Goal: Transaction & Acquisition: Book appointment/travel/reservation

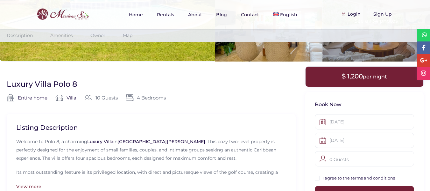
scroll to position [1408, 0]
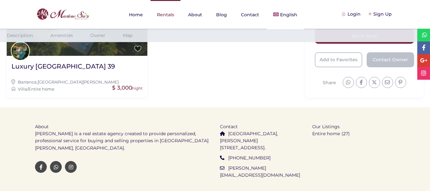
click at [168, 13] on link "Rentals" at bounding box center [166, 14] width 30 height 29
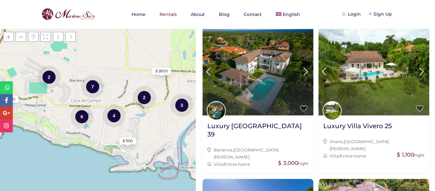
scroll to position [255, 0]
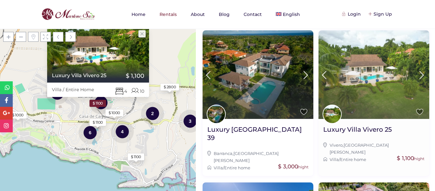
click at [372, 68] on img at bounding box center [373, 74] width 111 height 89
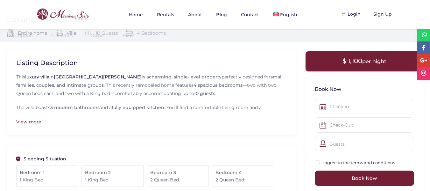
scroll to position [187, 0]
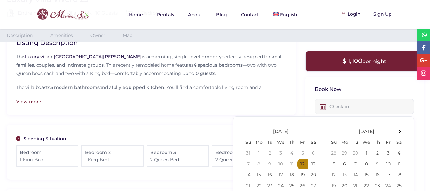
click at [331, 109] on input "text" at bounding box center [364, 106] width 99 height 15
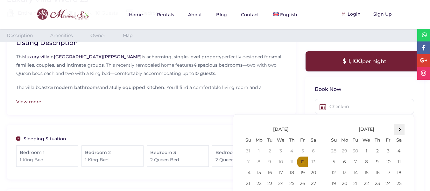
click at [400, 130] on span at bounding box center [399, 130] width 4 height 4
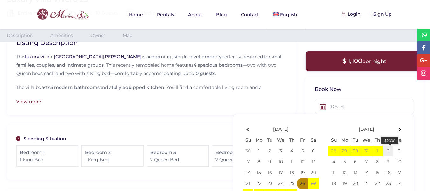
type input "12-26-2025"
type input "01-02-2026"
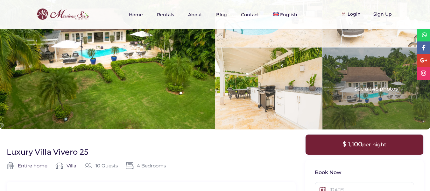
scroll to position [29, 0]
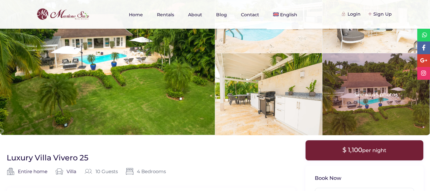
click at [373, 105] on div at bounding box center [376, 94] width 107 height 82
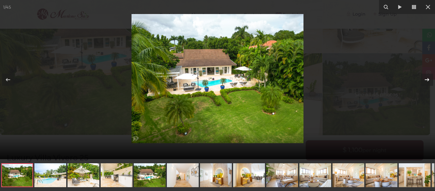
click at [427, 80] on icon at bounding box center [427, 80] width 8 height 8
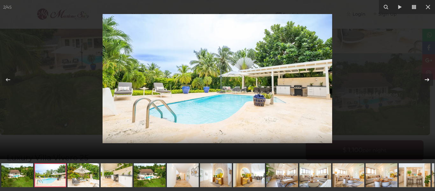
click at [427, 80] on icon at bounding box center [427, 80] width 8 height 8
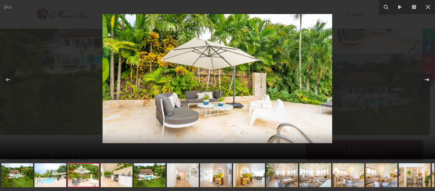
click at [427, 80] on icon at bounding box center [427, 80] width 8 height 8
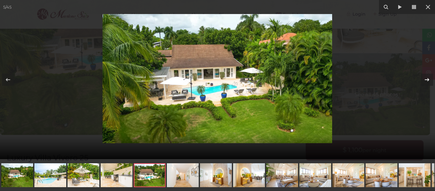
click at [427, 80] on icon at bounding box center [427, 80] width 8 height 8
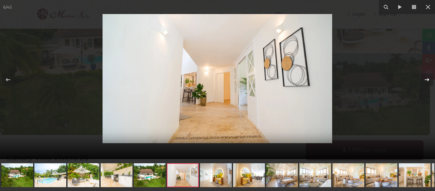
click at [427, 80] on icon at bounding box center [427, 80] width 8 height 8
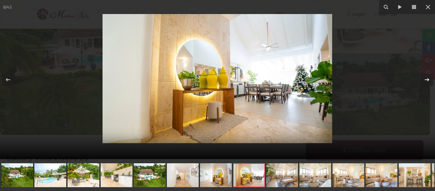
click at [427, 80] on icon at bounding box center [427, 80] width 8 height 8
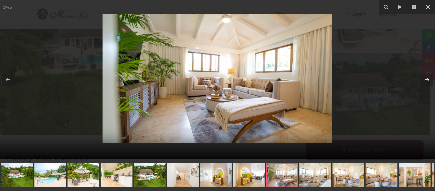
click at [427, 80] on icon at bounding box center [427, 80] width 8 height 8
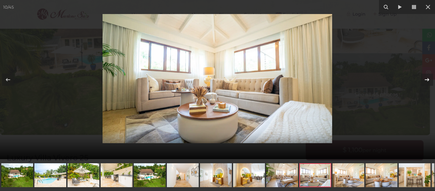
click at [427, 80] on icon at bounding box center [427, 80] width 8 height 8
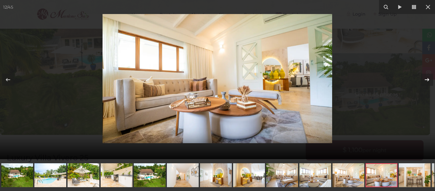
click at [427, 80] on icon at bounding box center [427, 80] width 8 height 8
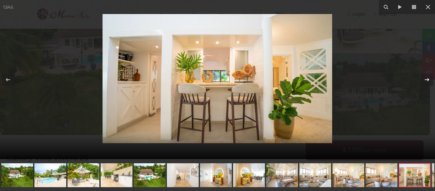
click at [427, 80] on icon at bounding box center [427, 80] width 8 height 8
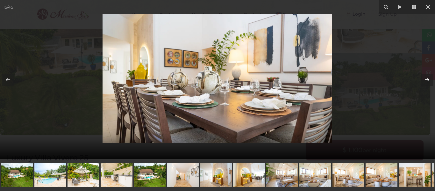
click at [427, 80] on icon at bounding box center [427, 80] width 8 height 8
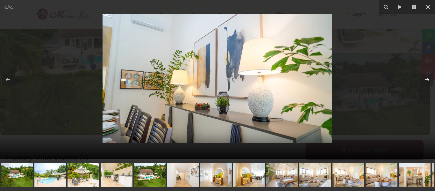
click at [427, 80] on icon at bounding box center [427, 80] width 8 height 8
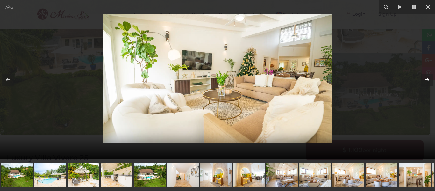
click at [427, 80] on icon at bounding box center [427, 80] width 8 height 8
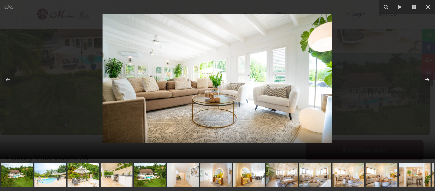
click at [427, 80] on icon at bounding box center [427, 80] width 8 height 8
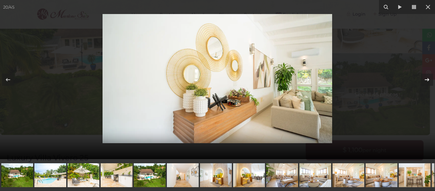
click at [427, 80] on icon at bounding box center [427, 80] width 8 height 8
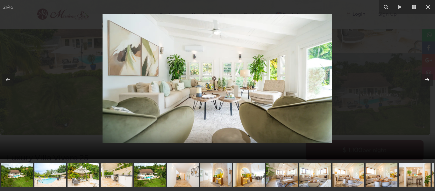
click at [427, 80] on icon at bounding box center [427, 80] width 8 height 8
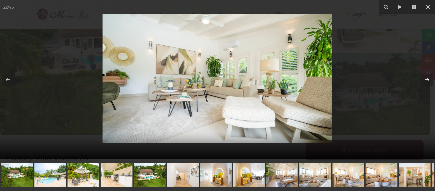
click at [427, 80] on icon at bounding box center [427, 80] width 8 height 8
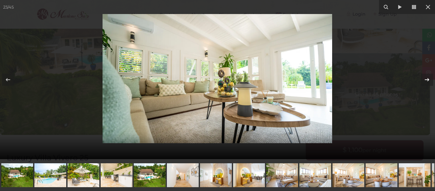
click at [427, 80] on icon at bounding box center [427, 80] width 8 height 8
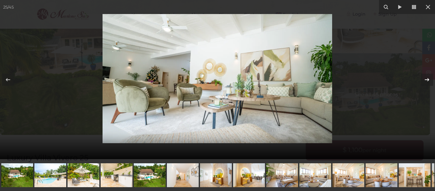
click at [427, 80] on icon at bounding box center [427, 80] width 8 height 8
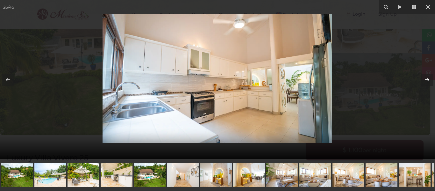
click at [427, 80] on icon at bounding box center [427, 80] width 8 height 8
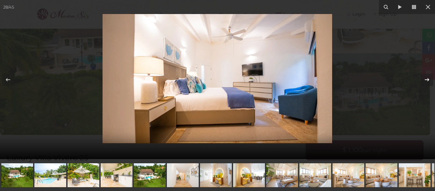
click at [427, 80] on icon at bounding box center [427, 80] width 8 height 8
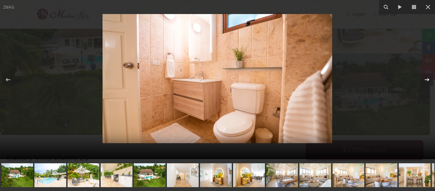
click at [427, 80] on icon at bounding box center [427, 80] width 8 height 8
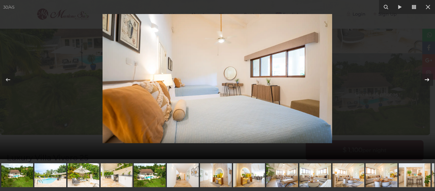
click at [427, 80] on icon at bounding box center [427, 80] width 8 height 8
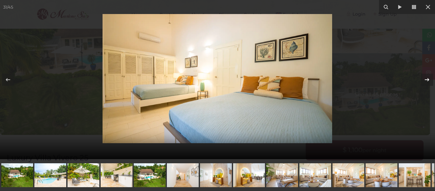
click at [427, 80] on icon at bounding box center [427, 80] width 8 height 8
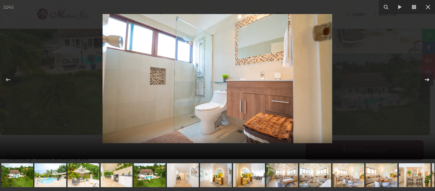
click at [427, 80] on icon at bounding box center [427, 80] width 8 height 8
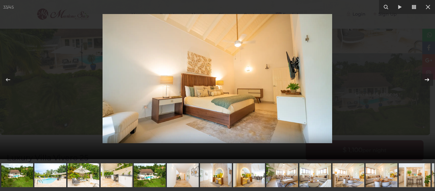
click at [427, 80] on icon at bounding box center [427, 80] width 8 height 8
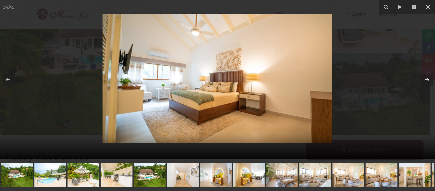
click at [427, 80] on icon at bounding box center [427, 80] width 8 height 8
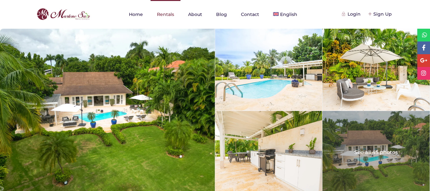
click at [165, 14] on link "Rentals" at bounding box center [166, 14] width 30 height 29
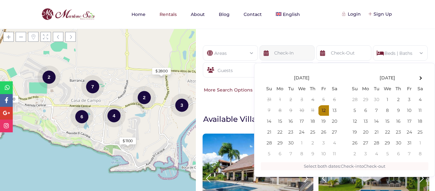
click at [269, 54] on input "text" at bounding box center [287, 52] width 55 height 15
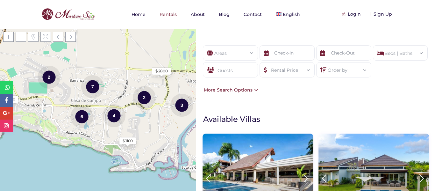
click at [242, 39] on div "Areas All Areas [GEOGRAPHIC_DATA] (27) - [GEOGRAPHIC_DATA] (1) - [GEOGRAPHIC_DA…" at bounding box center [315, 69] width 239 height 67
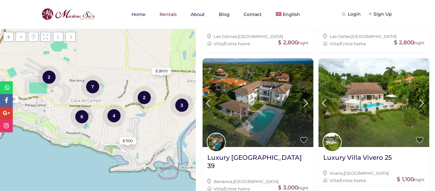
scroll to position [213, 0]
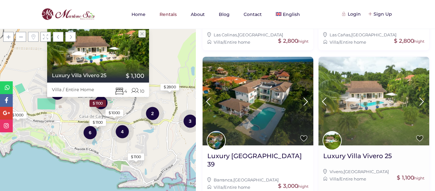
click at [390, 100] on img at bounding box center [373, 101] width 111 height 89
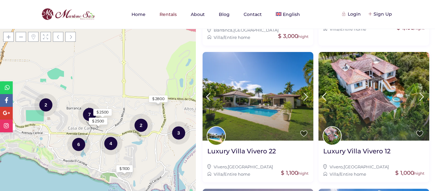
scroll to position [365, 0]
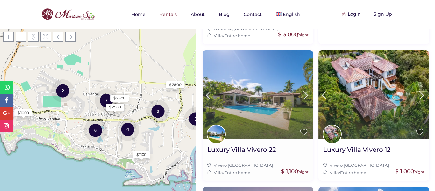
click at [279, 99] on img at bounding box center [258, 94] width 111 height 89
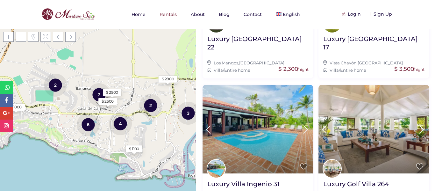
scroll to position [620, 0]
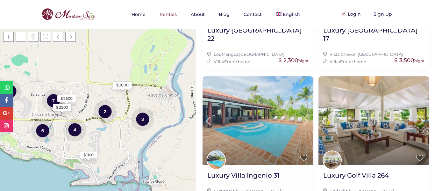
click at [274, 122] on img at bounding box center [258, 120] width 111 height 89
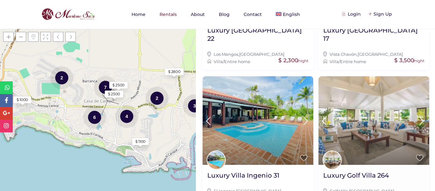
click at [350, 114] on img at bounding box center [373, 120] width 111 height 89
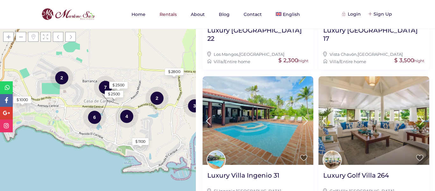
scroll to position [634, 0]
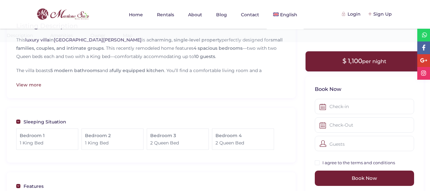
scroll to position [213, 0]
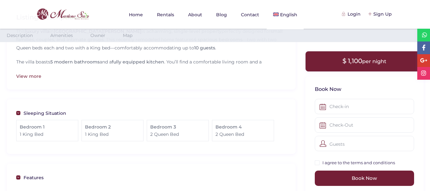
drag, startPoint x: 433, startPoint y: 21, endPoint x: 435, endPoint y: 46, distance: 25.2
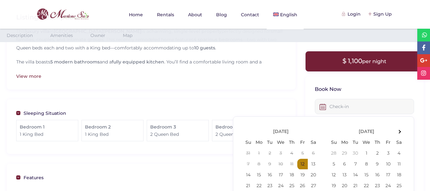
click at [331, 109] on input "text" at bounding box center [364, 106] width 99 height 15
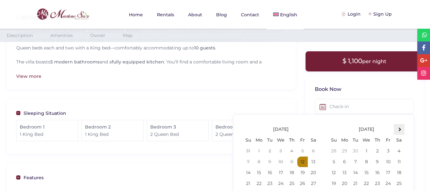
click at [401, 130] on th at bounding box center [399, 129] width 11 height 11
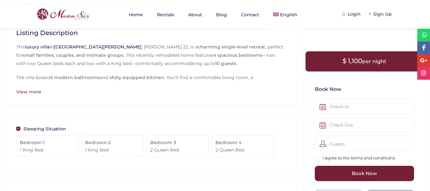
scroll to position [203, 0]
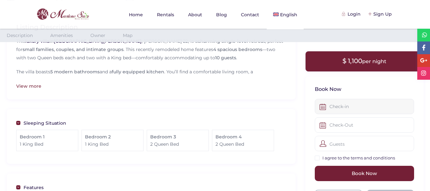
click at [336, 110] on input "text" at bounding box center [364, 106] width 99 height 15
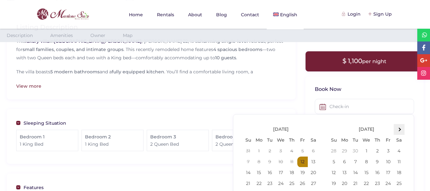
click at [399, 130] on span at bounding box center [399, 130] width 4 height 4
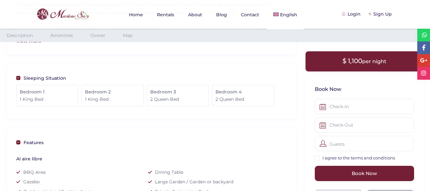
scroll to position [251, 0]
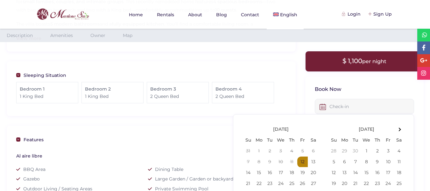
click at [339, 108] on input "text" at bounding box center [364, 106] width 99 height 15
click at [400, 127] on th at bounding box center [399, 129] width 11 height 11
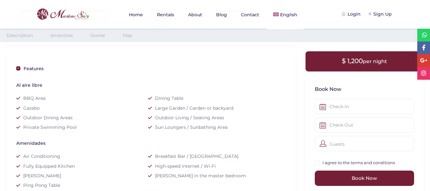
scroll to position [337, 0]
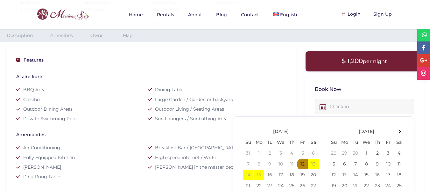
click at [342, 109] on input "text" at bounding box center [364, 106] width 99 height 15
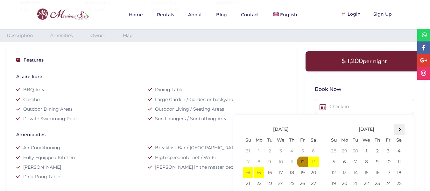
click at [397, 128] on th at bounding box center [399, 129] width 11 height 11
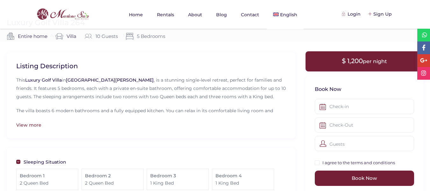
scroll to position [178, 0]
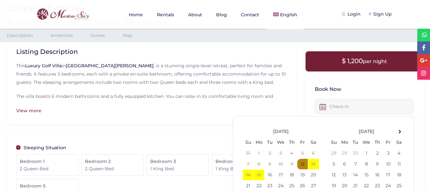
click at [335, 106] on input "text" at bounding box center [364, 106] width 99 height 15
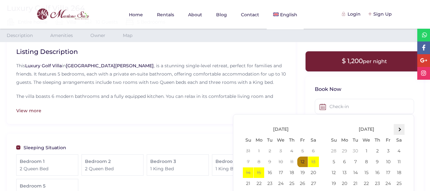
click at [401, 128] on th at bounding box center [399, 129] width 11 height 11
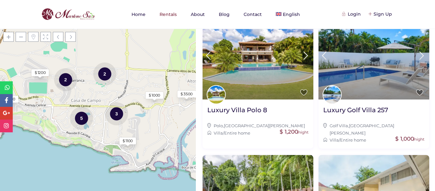
scroll to position [143, 0]
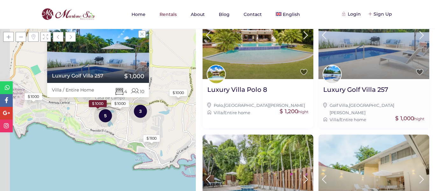
click at [373, 58] on img at bounding box center [373, 34] width 111 height 89
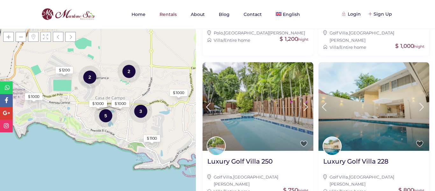
scroll to position [217, 0]
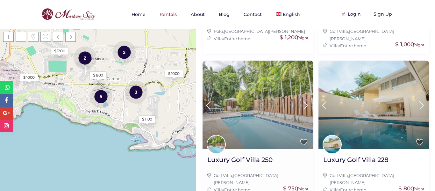
click at [266, 113] on img at bounding box center [258, 105] width 111 height 89
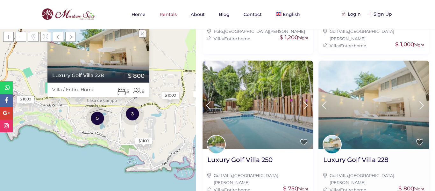
click at [347, 102] on img at bounding box center [373, 105] width 111 height 89
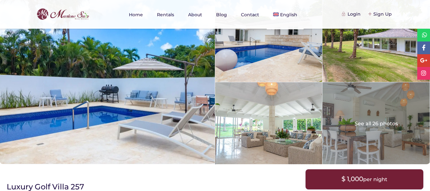
scroll to position [167, 0]
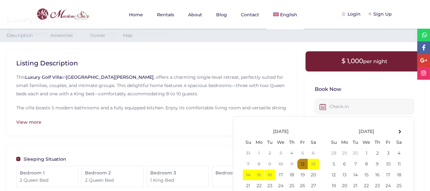
click at [335, 109] on input "text" at bounding box center [364, 106] width 99 height 15
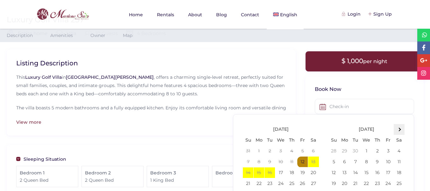
click at [401, 130] on th at bounding box center [399, 129] width 11 height 11
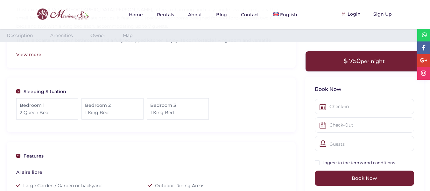
scroll to position [237, 0]
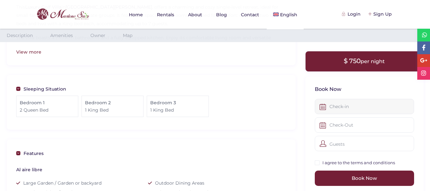
click at [336, 108] on input "text" at bounding box center [364, 106] width 99 height 15
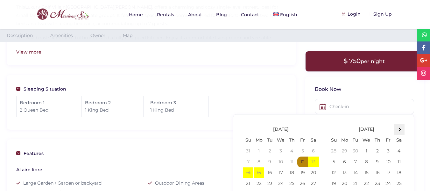
click at [398, 128] on span at bounding box center [399, 130] width 4 height 4
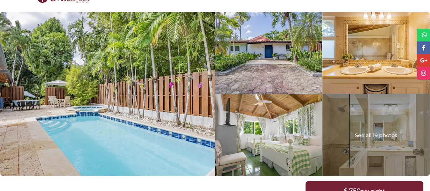
scroll to position [0, 0]
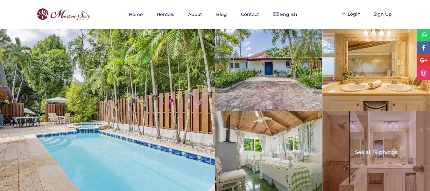
click at [362, 145] on div at bounding box center [376, 152] width 107 height 82
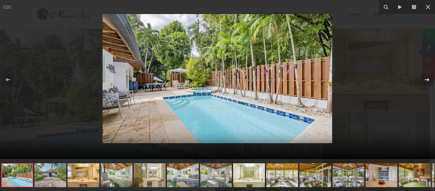
click at [427, 81] on icon at bounding box center [427, 80] width 8 height 8
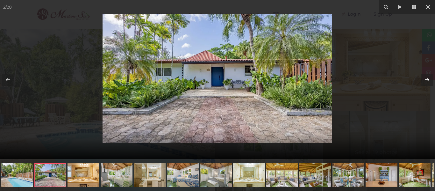
click at [427, 81] on icon at bounding box center [427, 80] width 8 height 8
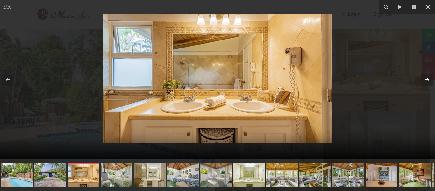
click at [427, 81] on icon at bounding box center [427, 80] width 8 height 8
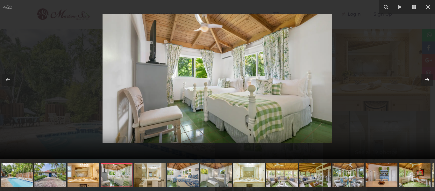
click at [427, 81] on icon at bounding box center [427, 80] width 8 height 8
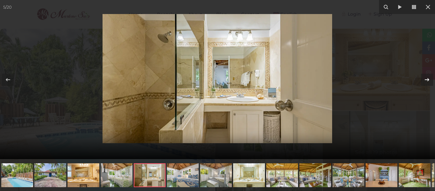
click at [427, 81] on icon at bounding box center [427, 80] width 8 height 8
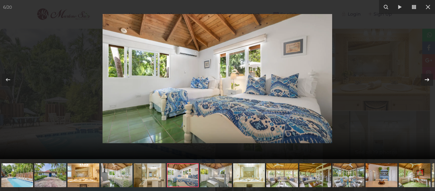
click at [427, 81] on icon at bounding box center [427, 80] width 8 height 8
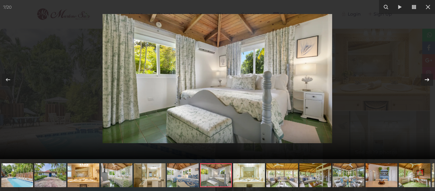
click at [427, 81] on icon at bounding box center [427, 80] width 8 height 8
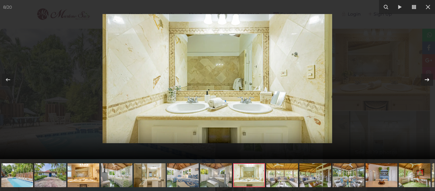
click at [427, 81] on icon at bounding box center [427, 80] width 8 height 8
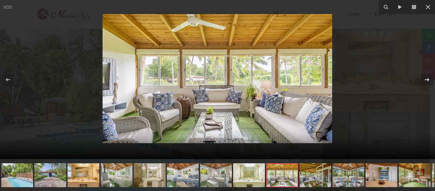
click at [427, 81] on icon at bounding box center [427, 80] width 8 height 8
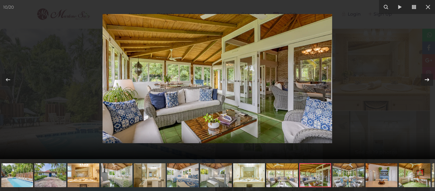
click at [427, 81] on icon at bounding box center [427, 80] width 8 height 8
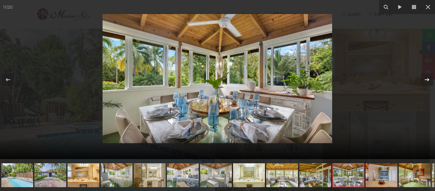
click at [427, 81] on icon at bounding box center [427, 80] width 8 height 8
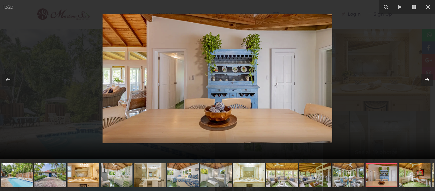
click at [427, 81] on icon at bounding box center [427, 80] width 8 height 8
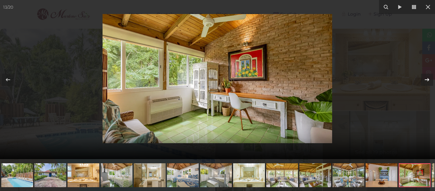
click at [427, 81] on icon at bounding box center [427, 80] width 8 height 8
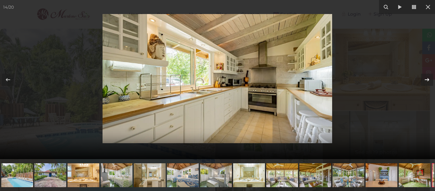
click at [427, 81] on icon at bounding box center [427, 80] width 8 height 8
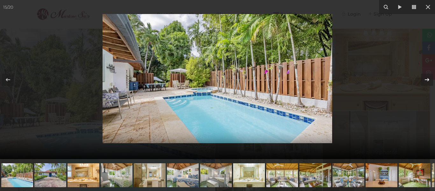
click at [427, 81] on icon at bounding box center [427, 80] width 8 height 8
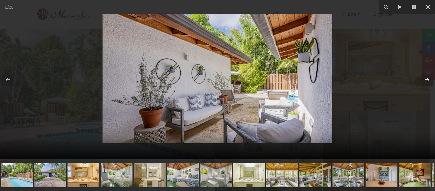
click at [427, 81] on icon at bounding box center [427, 80] width 8 height 8
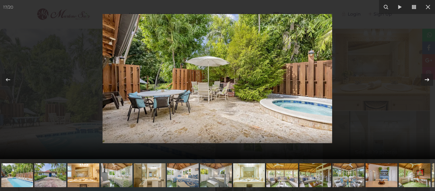
click at [427, 81] on icon at bounding box center [427, 80] width 8 height 8
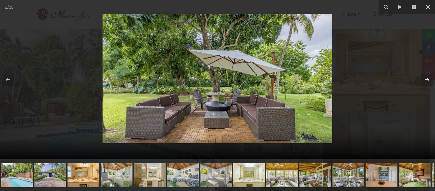
click at [427, 81] on icon at bounding box center [427, 80] width 8 height 8
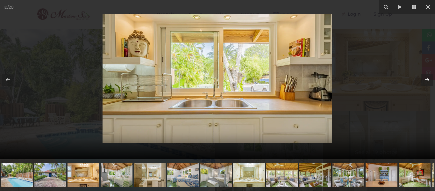
click at [427, 81] on icon at bounding box center [427, 80] width 8 height 8
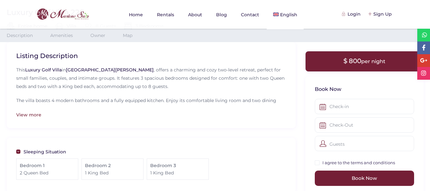
scroll to position [177, 0]
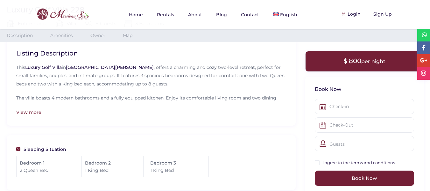
drag, startPoint x: 0, startPoint y: 0, endPoint x: 435, endPoint y: 39, distance: 436.5
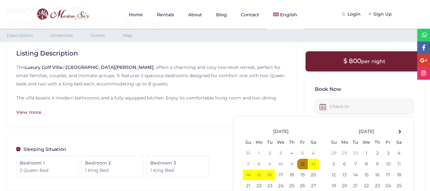
click at [333, 104] on input "text" at bounding box center [364, 106] width 99 height 15
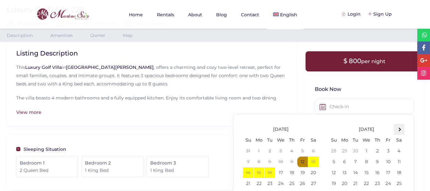
click at [400, 132] on th at bounding box center [399, 129] width 11 height 11
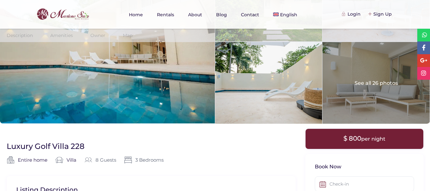
scroll to position [0, 0]
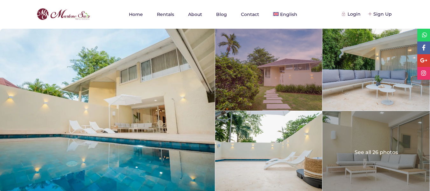
click at [264, 96] on div at bounding box center [268, 70] width 107 height 82
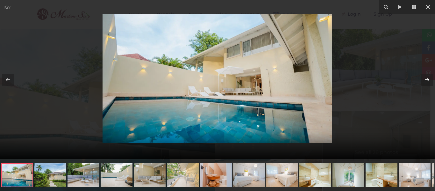
click at [426, 78] on icon at bounding box center [427, 80] width 8 height 8
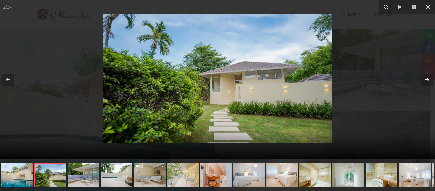
click at [426, 78] on icon at bounding box center [427, 80] width 8 height 8
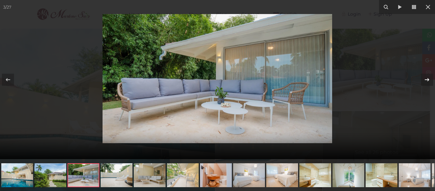
click at [426, 78] on icon at bounding box center [427, 80] width 8 height 8
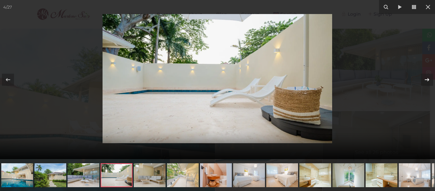
click at [426, 78] on icon at bounding box center [427, 80] width 8 height 8
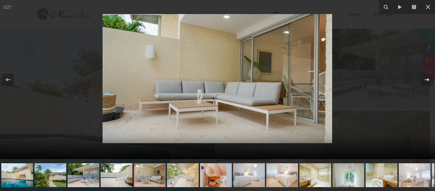
click at [426, 78] on icon at bounding box center [427, 80] width 8 height 8
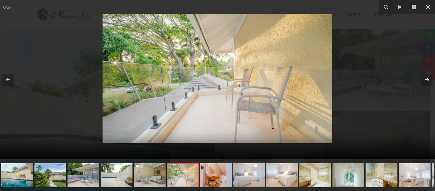
click at [426, 78] on icon at bounding box center [427, 80] width 8 height 8
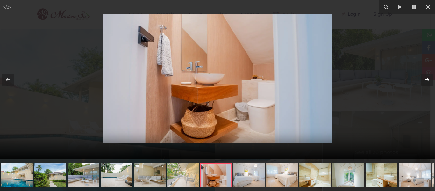
click at [426, 78] on icon at bounding box center [427, 80] width 8 height 8
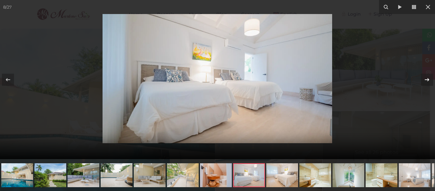
click at [426, 78] on icon at bounding box center [427, 80] width 8 height 8
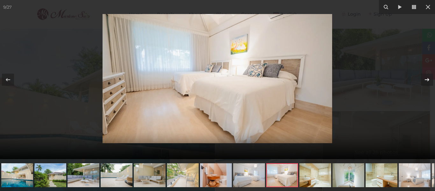
click at [426, 78] on icon at bounding box center [427, 80] width 8 height 8
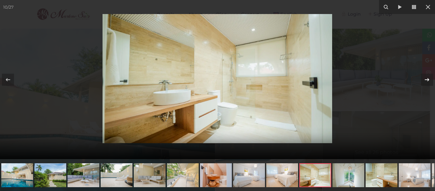
click at [426, 78] on icon at bounding box center [427, 80] width 8 height 8
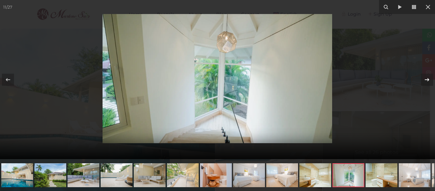
click at [426, 78] on icon at bounding box center [427, 80] width 8 height 8
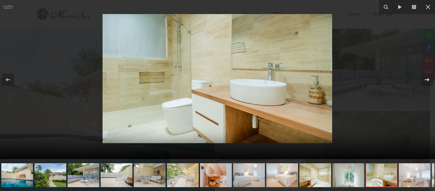
click at [426, 78] on icon at bounding box center [427, 80] width 8 height 8
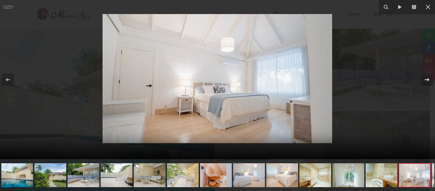
click at [426, 78] on icon at bounding box center [427, 80] width 8 height 8
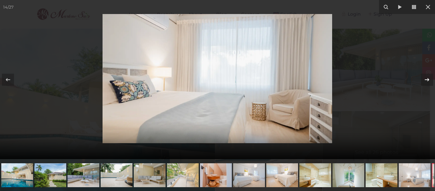
click at [426, 78] on icon at bounding box center [427, 80] width 8 height 8
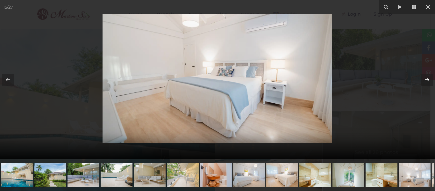
click at [426, 78] on icon at bounding box center [427, 80] width 8 height 8
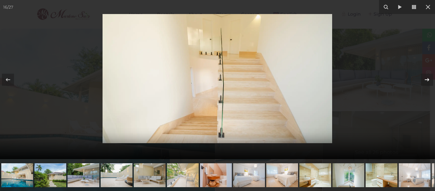
click at [426, 78] on icon at bounding box center [427, 80] width 8 height 8
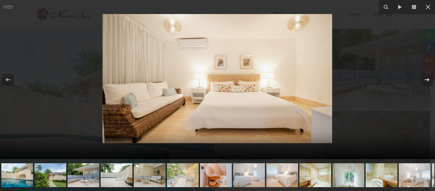
click at [426, 78] on icon at bounding box center [427, 80] width 8 height 8
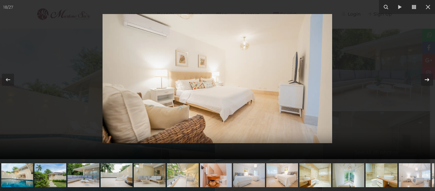
click at [426, 78] on icon at bounding box center [427, 80] width 8 height 8
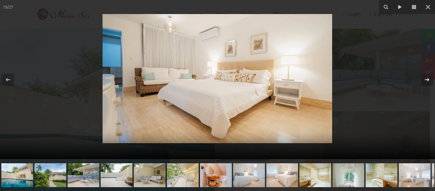
click at [426, 78] on icon at bounding box center [427, 80] width 8 height 8
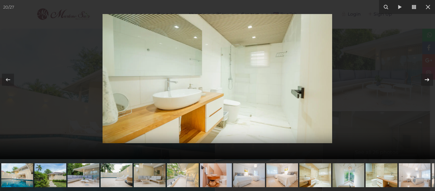
click at [426, 78] on icon at bounding box center [427, 80] width 8 height 8
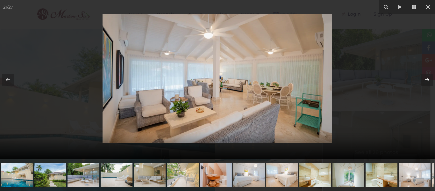
click at [426, 78] on icon at bounding box center [427, 80] width 8 height 8
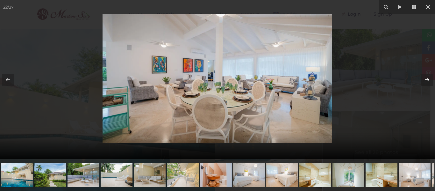
click at [426, 78] on icon at bounding box center [427, 80] width 8 height 8
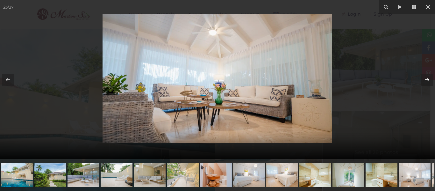
click at [426, 78] on icon at bounding box center [427, 80] width 8 height 8
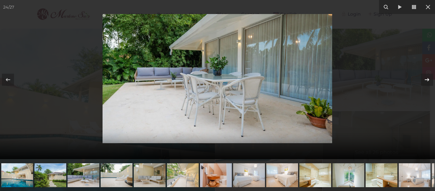
click at [426, 78] on icon at bounding box center [427, 80] width 8 height 8
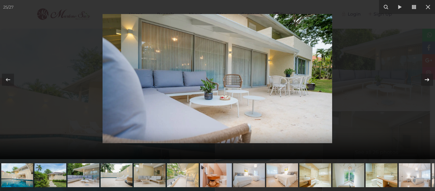
click at [426, 78] on icon at bounding box center [427, 80] width 8 height 8
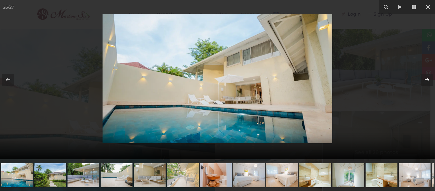
click at [426, 78] on icon at bounding box center [427, 80] width 8 height 8
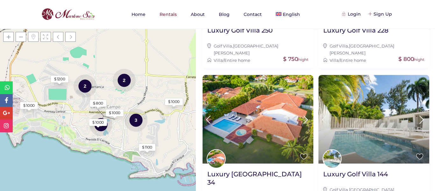
scroll to position [350, 0]
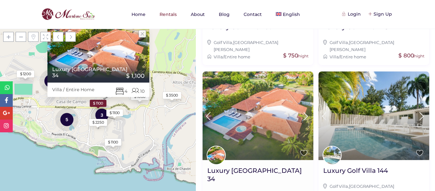
click at [268, 124] on img at bounding box center [258, 115] width 111 height 89
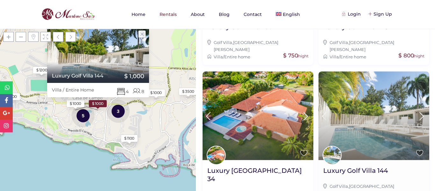
click at [352, 115] on img at bounding box center [373, 115] width 111 height 89
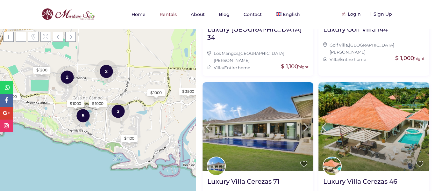
scroll to position [489, 0]
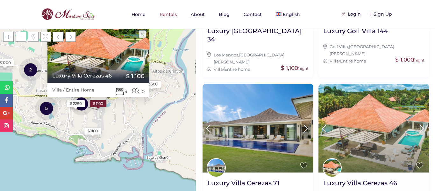
click at [353, 85] on img at bounding box center [373, 128] width 111 height 89
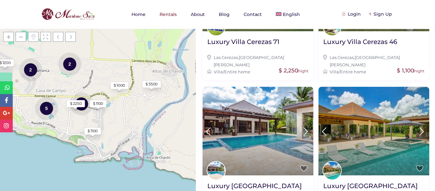
scroll to position [634, 0]
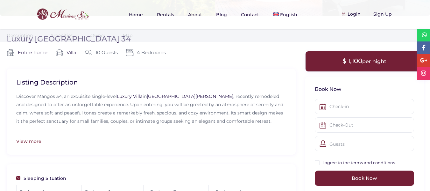
scroll to position [154, 0]
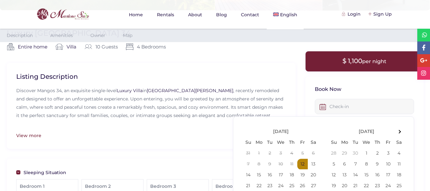
click at [342, 107] on input "text" at bounding box center [364, 106] width 99 height 15
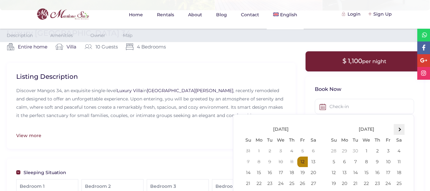
click at [399, 129] on span at bounding box center [399, 130] width 4 height 4
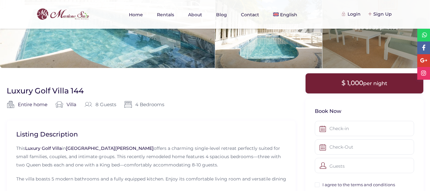
scroll to position [115, 0]
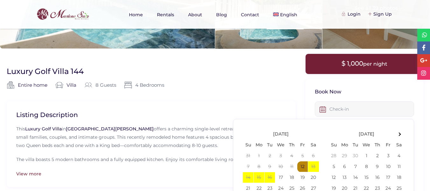
click at [346, 111] on input "text" at bounding box center [364, 108] width 99 height 15
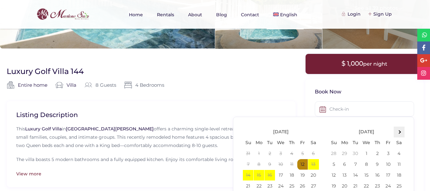
click at [399, 131] on span at bounding box center [399, 132] width 4 height 4
click at [247, 131] on span at bounding box center [249, 132] width 4 height 4
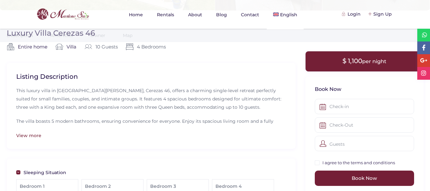
scroll to position [170, 0]
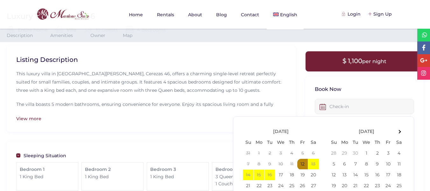
click at [329, 104] on input "text" at bounding box center [364, 106] width 99 height 15
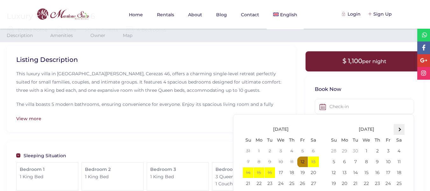
click at [402, 128] on th at bounding box center [399, 129] width 11 height 11
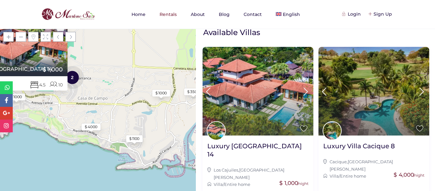
scroll to position [91, 0]
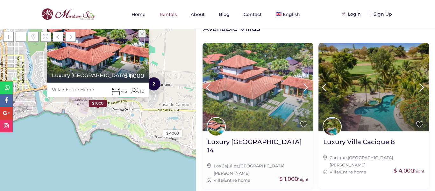
click at [281, 96] on img at bounding box center [258, 87] width 111 height 89
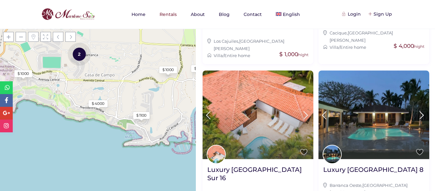
scroll to position [218, 0]
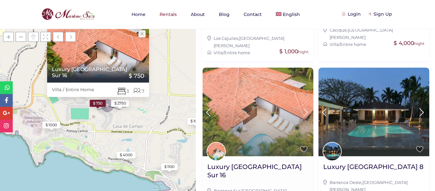
click at [282, 109] on img at bounding box center [258, 112] width 111 height 89
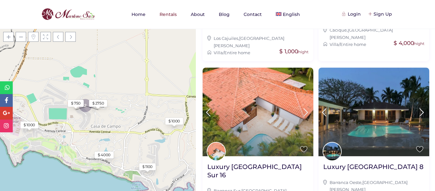
scroll to position [360, 0]
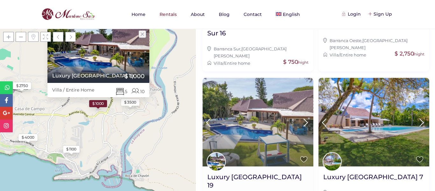
click at [269, 95] on img at bounding box center [258, 122] width 111 height 89
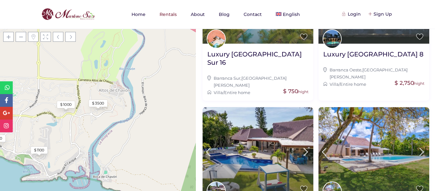
scroll to position [333, 0]
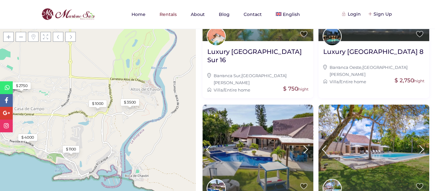
click at [6, 86] on icon at bounding box center [7, 87] width 5 height 6
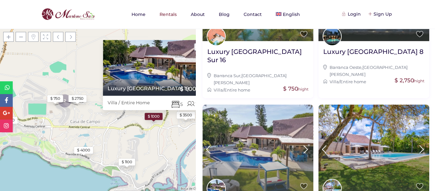
click at [262, 139] on img at bounding box center [258, 148] width 111 height 89
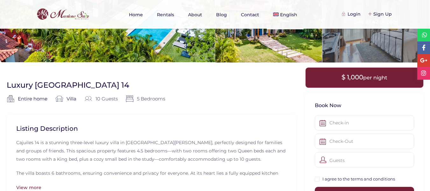
scroll to position [110, 0]
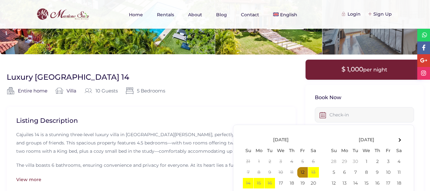
click at [330, 116] on input "text" at bounding box center [364, 114] width 99 height 15
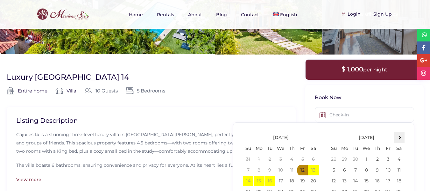
click at [399, 137] on span at bounding box center [399, 138] width 4 height 4
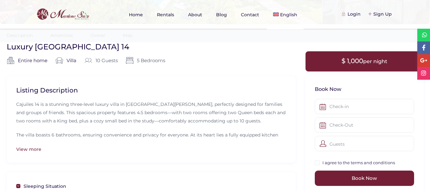
scroll to position [148, 0]
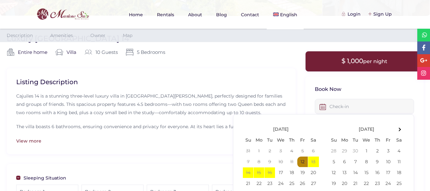
click at [338, 107] on input "text" at bounding box center [364, 106] width 99 height 15
click at [400, 127] on th at bounding box center [399, 129] width 11 height 11
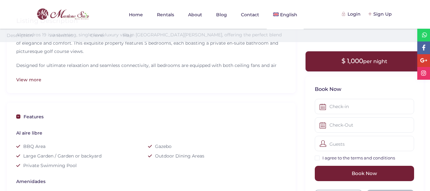
scroll to position [215, 0]
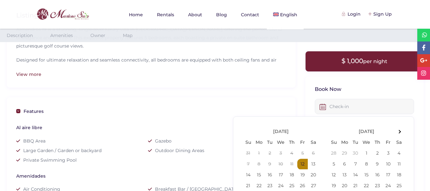
click at [340, 109] on input "text" at bounding box center [364, 106] width 99 height 15
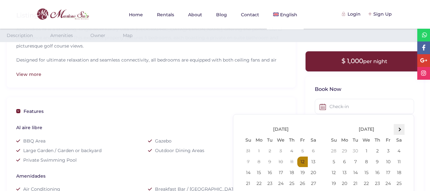
click at [399, 131] on th at bounding box center [399, 129] width 11 height 11
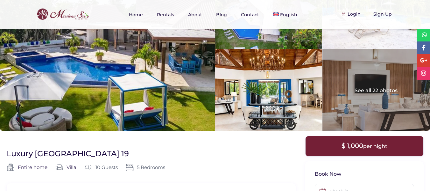
scroll to position [0, 0]
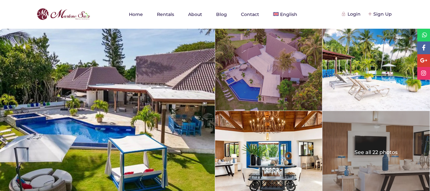
click at [250, 75] on div at bounding box center [268, 70] width 107 height 82
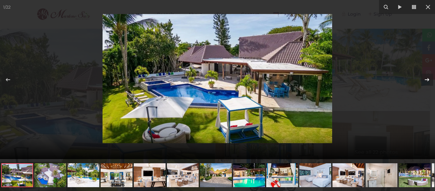
click at [428, 77] on icon at bounding box center [427, 80] width 8 height 8
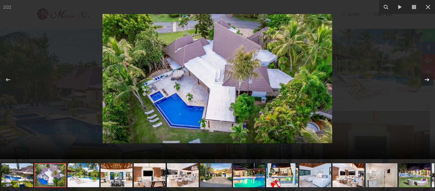
click at [428, 77] on icon at bounding box center [427, 80] width 8 height 8
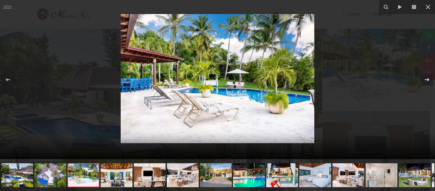
click at [428, 77] on icon at bounding box center [427, 80] width 8 height 8
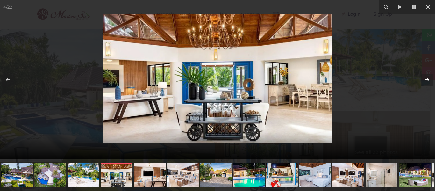
click at [428, 77] on icon at bounding box center [427, 80] width 8 height 8
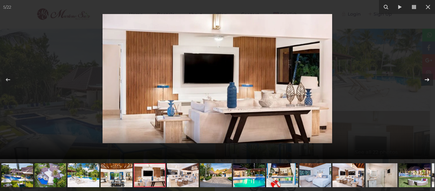
click at [428, 77] on icon at bounding box center [427, 80] width 8 height 8
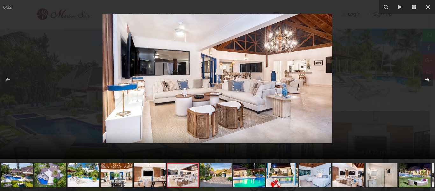
click at [428, 77] on icon at bounding box center [427, 80] width 8 height 8
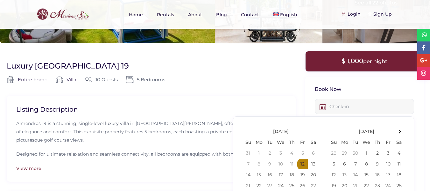
click at [337, 106] on input "text" at bounding box center [364, 106] width 99 height 15
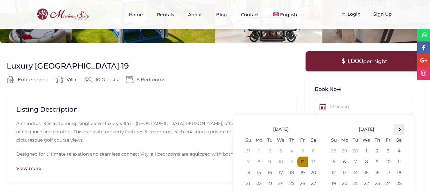
click at [399, 130] on span at bounding box center [399, 130] width 4 height 4
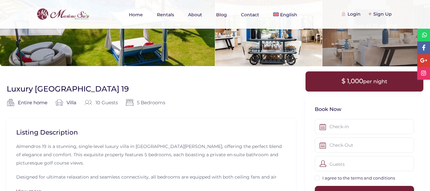
scroll to position [106, 0]
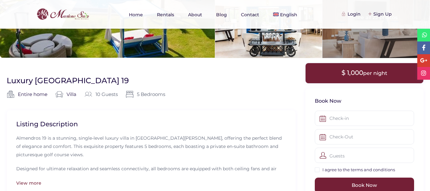
click at [424, 34] on icon at bounding box center [424, 35] width 5 height 6
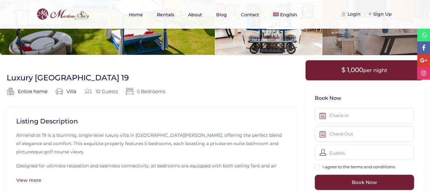
scroll to position [114, 0]
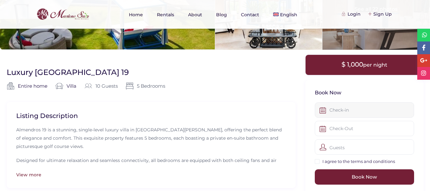
click at [330, 111] on input "text" at bounding box center [364, 109] width 99 height 15
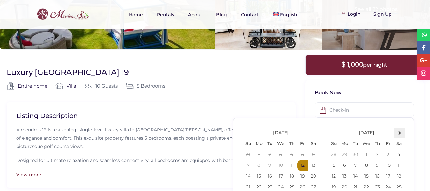
click at [400, 134] on span at bounding box center [399, 133] width 4 height 4
click at [248, 133] on span at bounding box center [249, 133] width 4 height 4
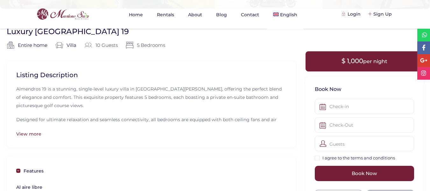
scroll to position [158, 0]
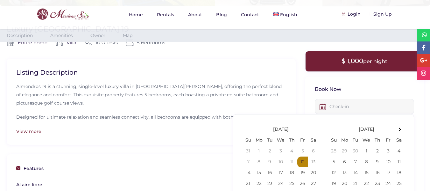
click at [331, 106] on input "text" at bounding box center [364, 106] width 99 height 15
click at [397, 128] on th at bounding box center [399, 129] width 11 height 11
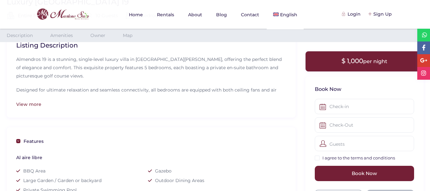
scroll to position [193, 0]
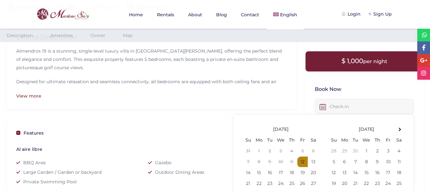
click at [340, 107] on input "text" at bounding box center [364, 106] width 99 height 15
click at [403, 129] on th at bounding box center [399, 129] width 11 height 11
